Goal: Task Accomplishment & Management: Complete application form

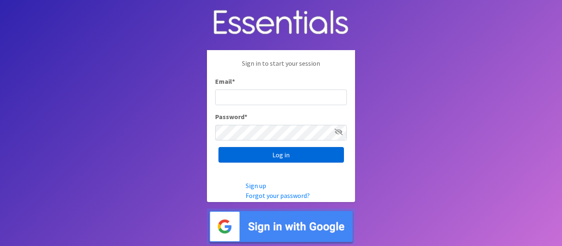
type input "info@marylanddiaperbank.org"
click at [250, 153] on input "Log in" at bounding box center [281, 155] width 126 height 16
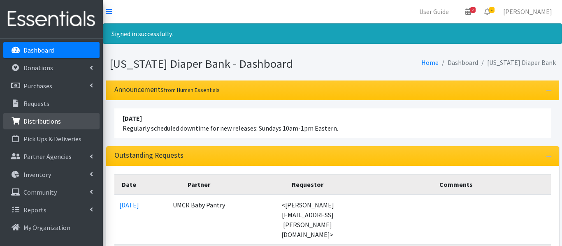
click at [35, 119] on p "Distributions" at bounding box center [41, 121] width 37 height 8
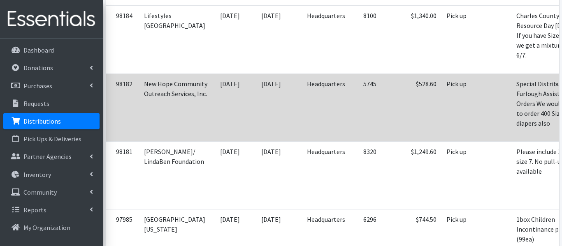
scroll to position [0, 25]
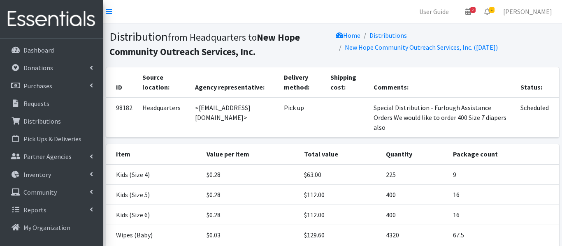
click at [541, 95] on th "Status:" at bounding box center [537, 82] width 43 height 30
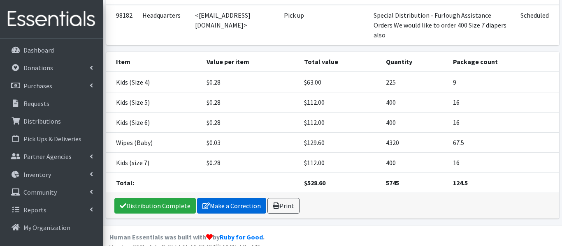
click at [232, 198] on link "Make a Correction" at bounding box center [231, 206] width 69 height 16
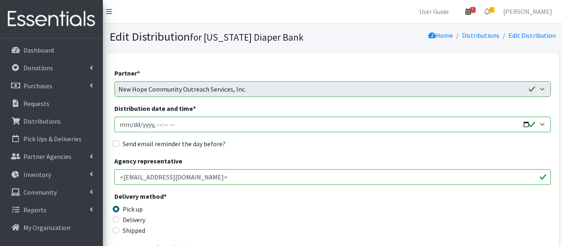
click at [471, 9] on icon at bounding box center [468, 11] width 6 height 7
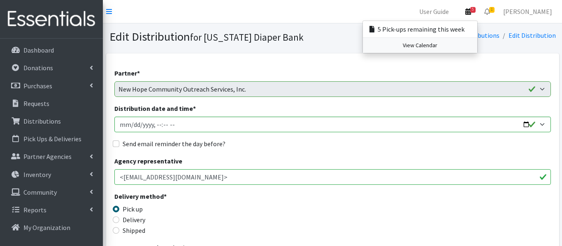
click at [477, 46] on link "View Calendar" at bounding box center [420, 45] width 114 height 15
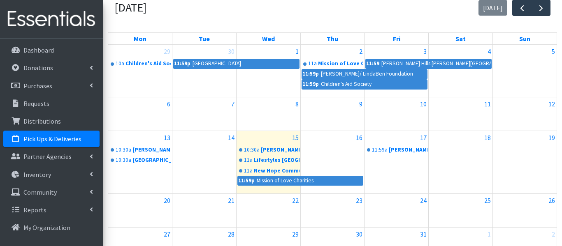
scroll to position [78, 0]
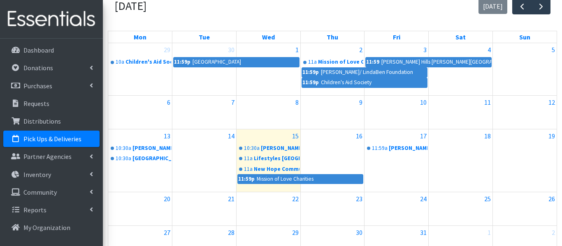
click at [329, 2] on div "October 2025 today" at bounding box center [332, 6] width 449 height 30
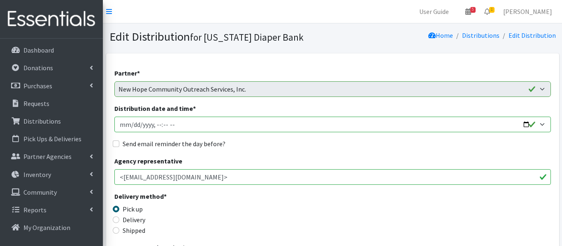
click at [134, 122] on input "Distribution date and time *" at bounding box center [332, 125] width 437 height 16
type input "2025-10-21T11:00"
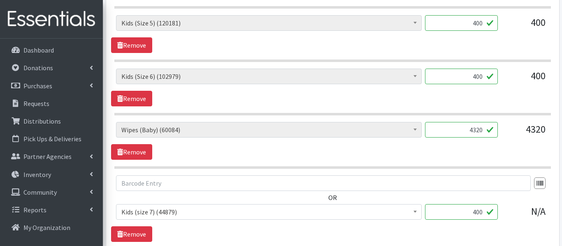
scroll to position [521, 0]
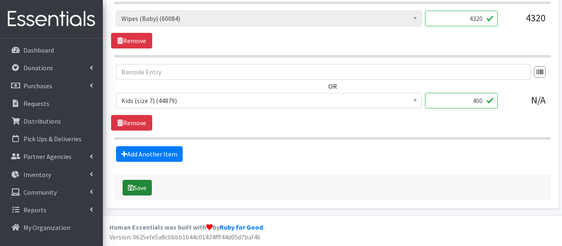
click at [151, 191] on button "Save" at bounding box center [137, 188] width 29 height 16
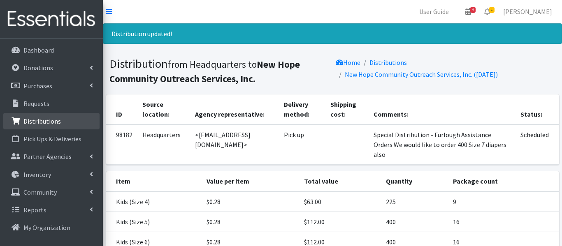
click at [53, 121] on p "Distributions" at bounding box center [41, 121] width 37 height 8
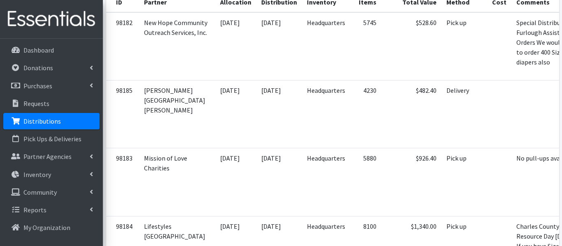
scroll to position [220, 0]
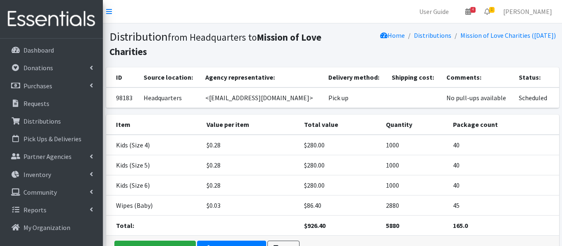
scroll to position [53, 0]
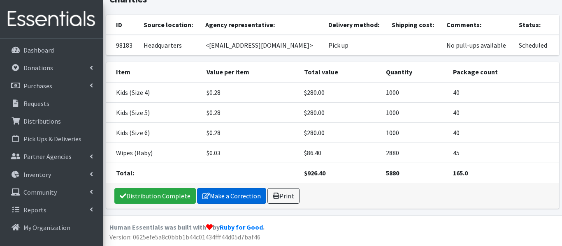
click at [251, 194] on link "Make a Correction" at bounding box center [231, 196] width 69 height 16
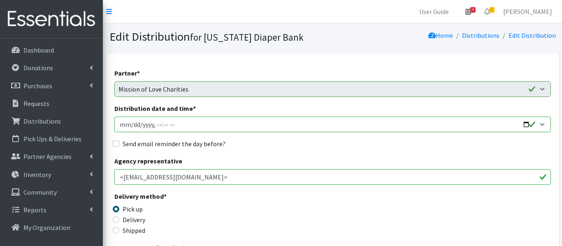
click at [132, 123] on input "Distribution date and time *" at bounding box center [332, 125] width 437 height 16
type input "2025-10-21T23:59"
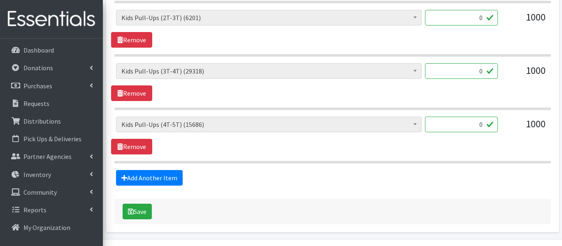
scroll to position [600, 0]
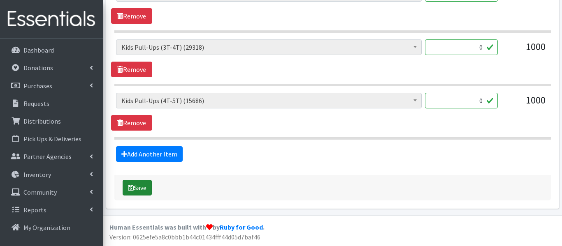
click at [134, 190] on button "Save" at bounding box center [137, 188] width 29 height 16
click at [134, 190] on div "Saving" at bounding box center [332, 188] width 437 height 26
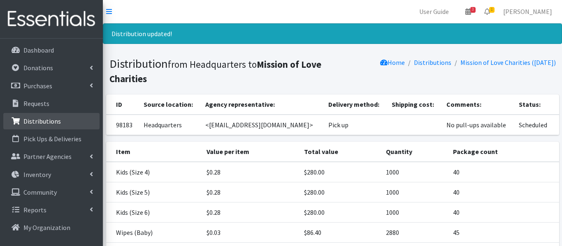
click at [37, 119] on p "Distributions" at bounding box center [41, 121] width 37 height 8
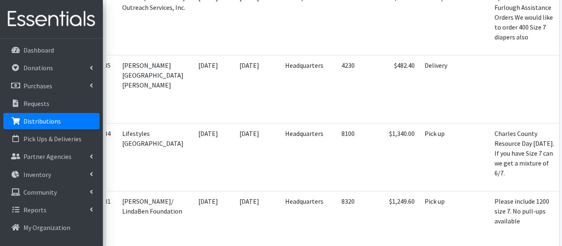
scroll to position [0, 25]
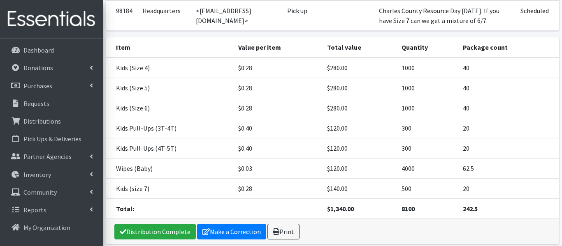
scroll to position [99, 0]
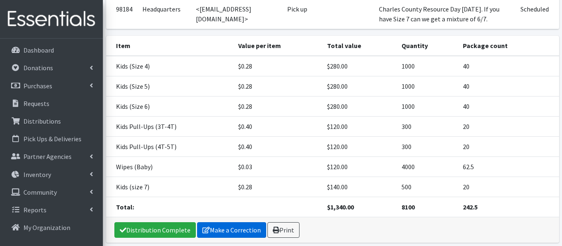
click at [232, 231] on link "Make a Correction" at bounding box center [231, 231] width 69 height 16
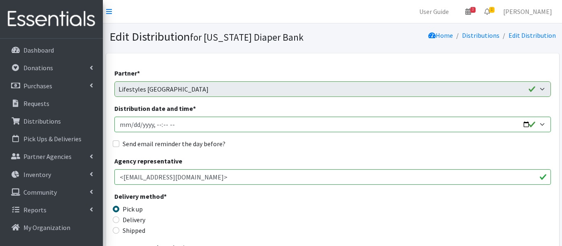
click at [132, 124] on input "Distribution date and time *" at bounding box center [332, 125] width 437 height 16
type input "2025-10-22T11:00"
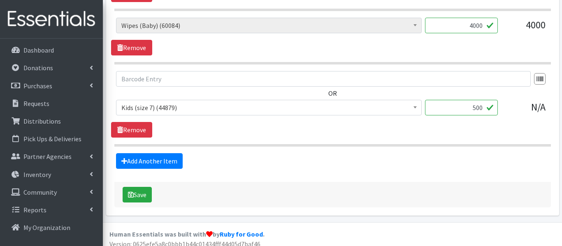
scroll to position [628, 0]
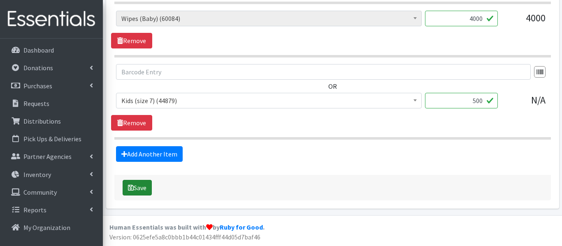
click at [142, 189] on button "Save" at bounding box center [137, 188] width 29 height 16
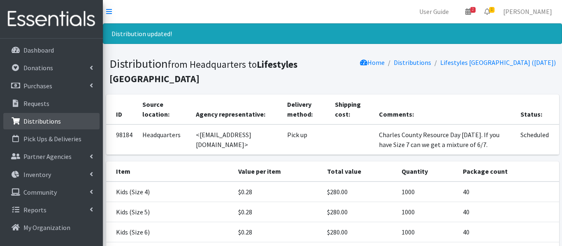
click at [77, 121] on link "Distributions" at bounding box center [51, 121] width 96 height 16
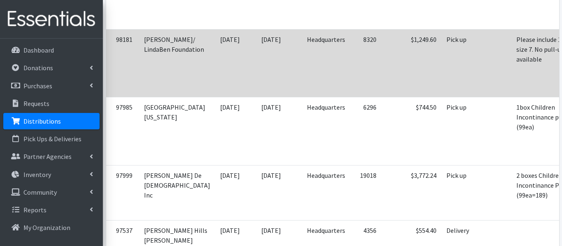
scroll to position [475, 0]
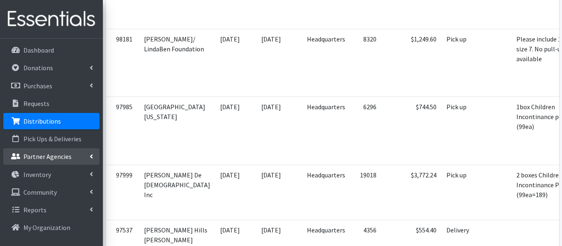
click at [30, 160] on p "Partner Agencies" at bounding box center [47, 157] width 48 height 8
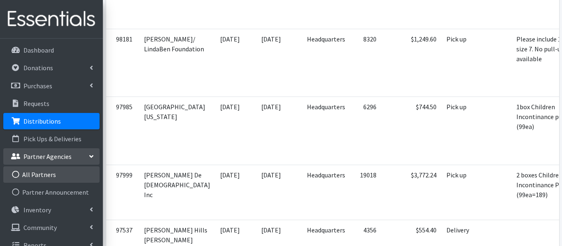
click at [31, 175] on link "All Partners" at bounding box center [51, 175] width 96 height 16
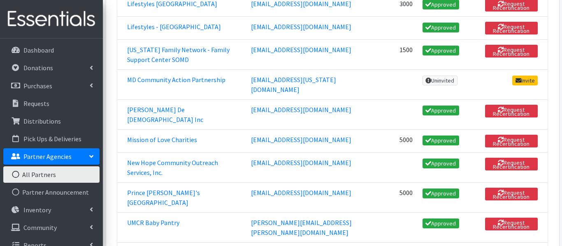
scroll to position [751, 0]
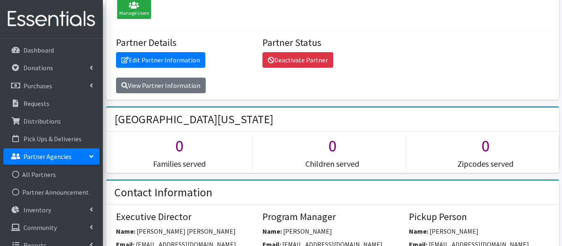
scroll to position [99, 0]
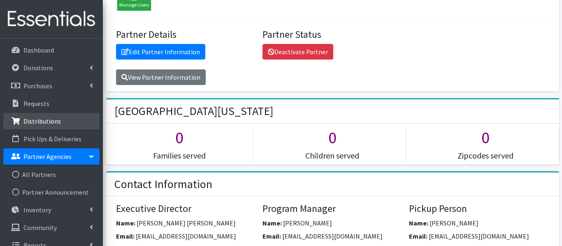
click at [45, 120] on p "Distributions" at bounding box center [41, 121] width 37 height 8
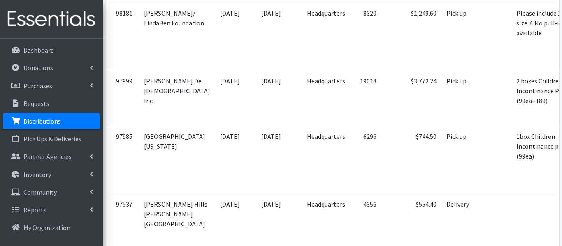
scroll to position [507, 0]
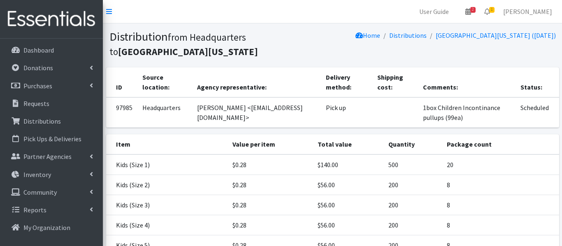
scroll to position [193, 0]
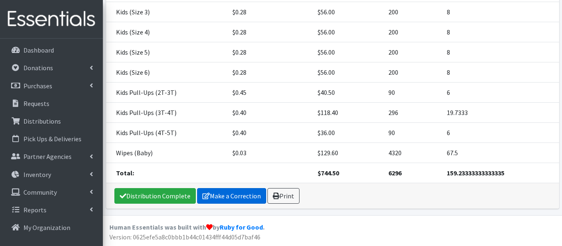
click at [233, 195] on link "Make a Correction" at bounding box center [231, 196] width 69 height 16
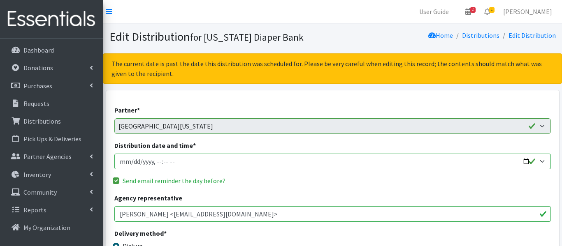
click at [133, 162] on input "Distribution date and time *" at bounding box center [332, 162] width 437 height 16
type input "2025-10-21T10:30"
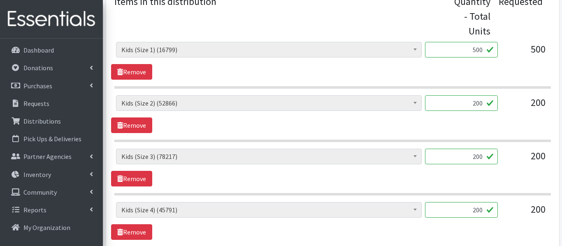
scroll to position [797, 0]
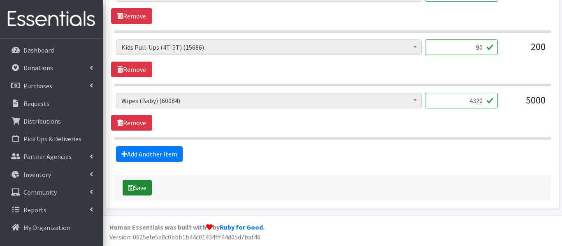
click at [143, 184] on button "Save" at bounding box center [137, 188] width 29 height 16
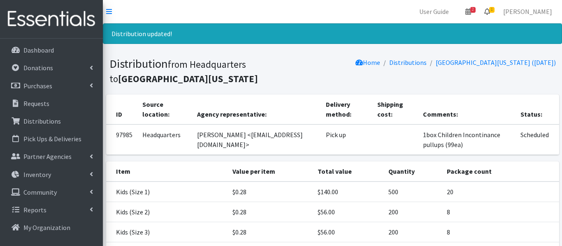
click at [495, 9] on span "1" at bounding box center [491, 10] width 5 height 6
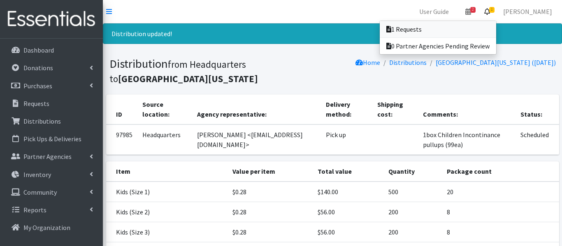
click at [496, 33] on link "1 Requests" at bounding box center [438, 29] width 116 height 16
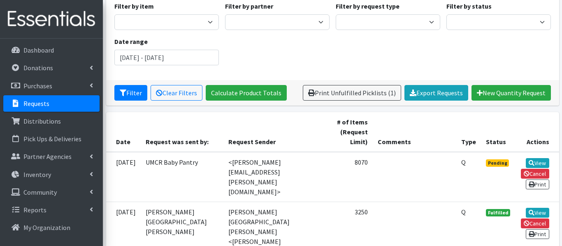
scroll to position [80, 0]
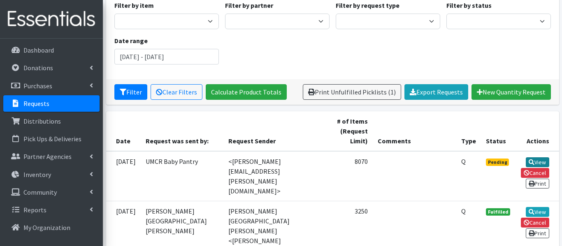
click at [538, 161] on link "View" at bounding box center [537, 163] width 23 height 10
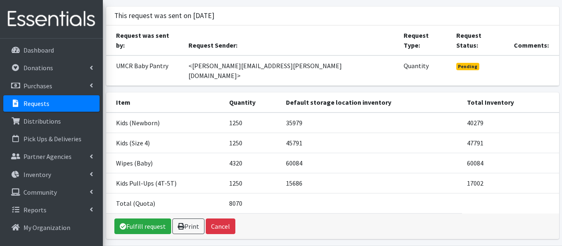
scroll to position [51, 0]
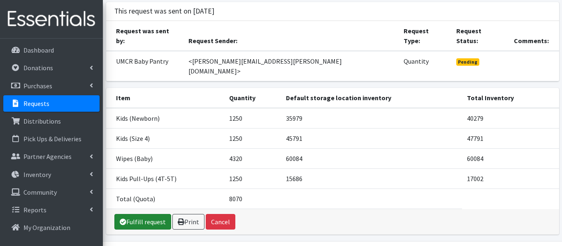
click at [138, 214] on link "Fulfill request" at bounding box center [142, 222] width 57 height 16
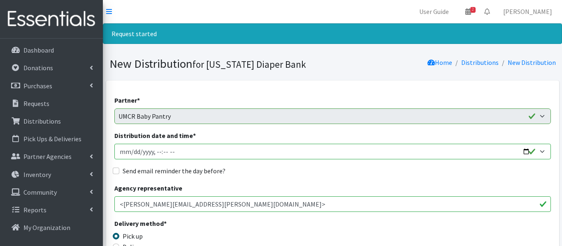
click at [132, 151] on input "Distribution date and time *" at bounding box center [332, 152] width 437 height 16
click at [175, 150] on input "Distribution date and time *" at bounding box center [332, 152] width 437 height 16
click at [158, 151] on input "Distribution date and time *" at bounding box center [332, 152] width 437 height 16
click at [173, 152] on input "Distribution date and time *" at bounding box center [332, 152] width 437 height 16
type input "[DATE]T10:59"
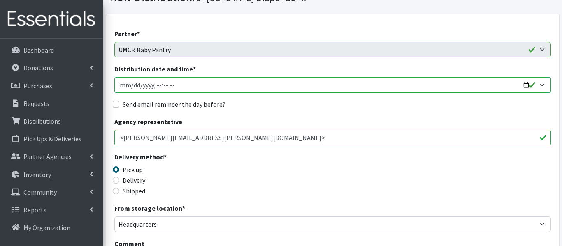
scroll to position [66, 0]
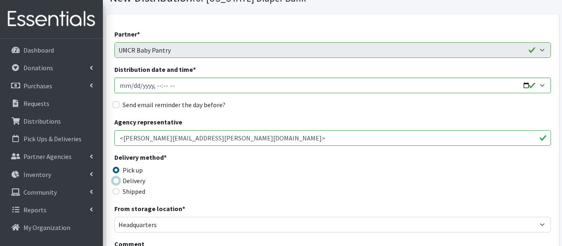
click at [116, 181] on input "Delivery" at bounding box center [116, 181] width 7 height 7
radio input "true"
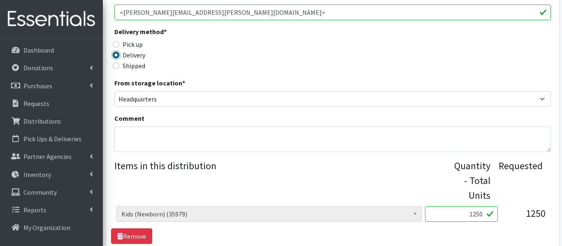
scroll to position [189, 0]
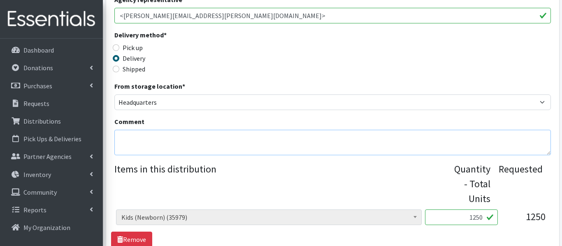
click at [128, 148] on textarea "Comment" at bounding box center [332, 143] width 437 height 26
click at [125, 138] on textarea "ar very limited" at bounding box center [332, 143] width 437 height 26
click at [185, 141] on textarea "pullups are very limited" at bounding box center [332, 143] width 437 height 26
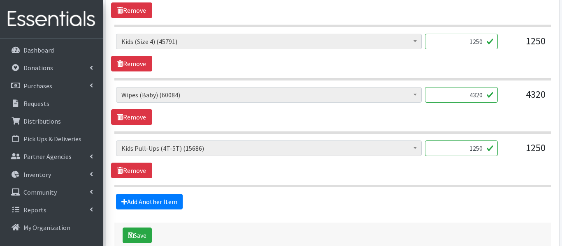
scroll to position [420, 0]
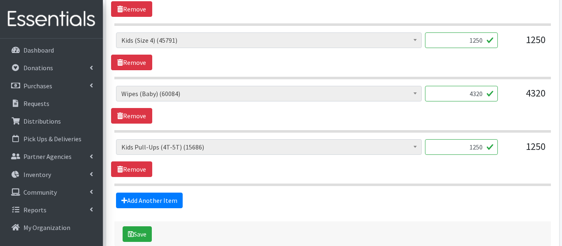
type textarea "pullups are very limited at this time"
click at [481, 147] on input "1250" at bounding box center [461, 147] width 73 height 16
type input "300"
click at [146, 234] on button "Save" at bounding box center [137, 235] width 29 height 16
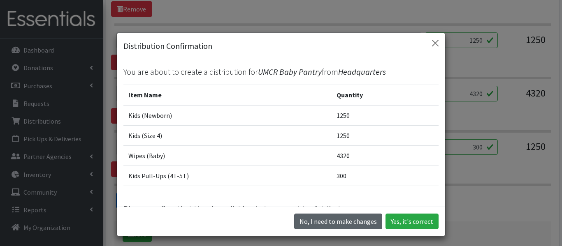
click at [338, 221] on button "No, I need to make changes" at bounding box center [338, 222] width 88 height 16
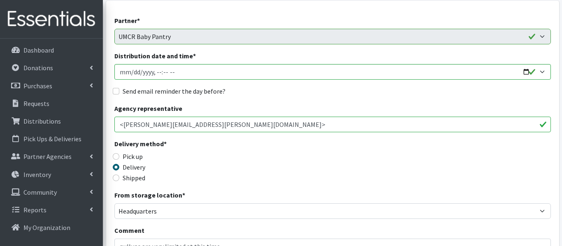
scroll to position [79, 0]
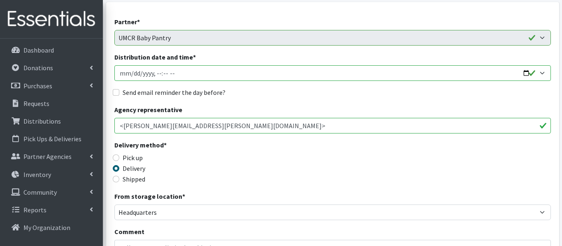
click at [132, 72] on input "Distribution date and time *" at bounding box center [332, 73] width 437 height 16
type input "[DATE]T10:59"
click at [116, 92] on input "Send email reminder the day before?" at bounding box center [116, 92] width 7 height 7
checkbox input "true"
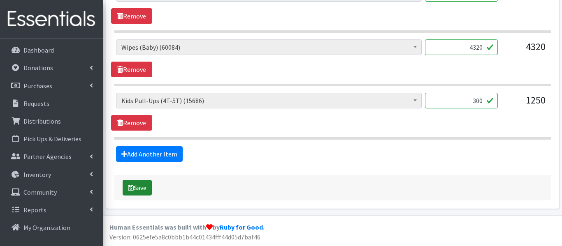
click at [133, 188] on icon "submit" at bounding box center [131, 188] width 6 height 7
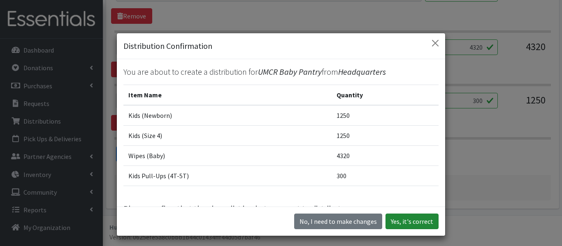
click at [411, 225] on button "Yes, it's correct" at bounding box center [412, 222] width 53 height 16
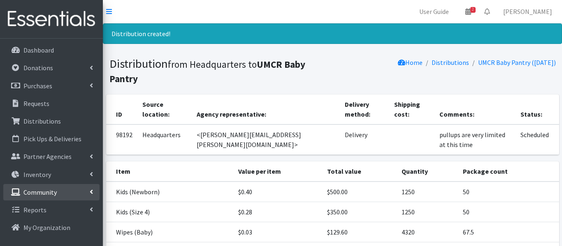
scroll to position [80, 0]
